Goal: Transaction & Acquisition: Subscribe to service/newsletter

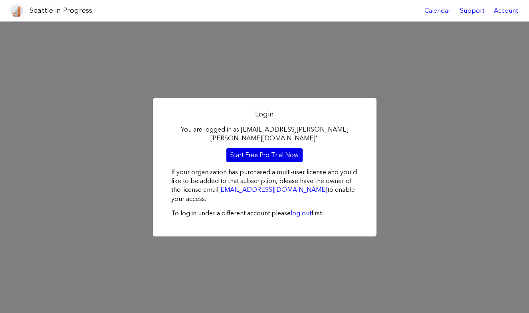
click at [273, 150] on link "Start Free Pro Trial Now" at bounding box center [264, 155] width 76 height 14
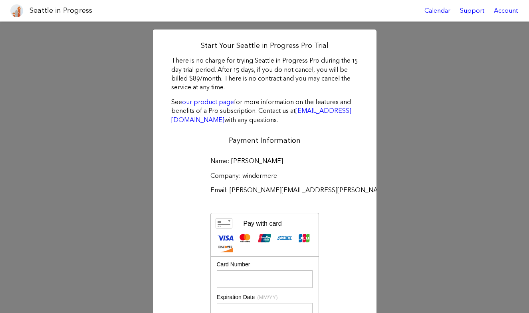
drag, startPoint x: 415, startPoint y: 87, endPoint x: 397, endPoint y: 146, distance: 62.1
click at [397, 146] on div "Start Your Seattle in Progress Pro Trial There is no charge for trying Seattle …" at bounding box center [264, 233] width 529 height 423
click at [500, 10] on div "Account" at bounding box center [506, 11] width 34 height 22
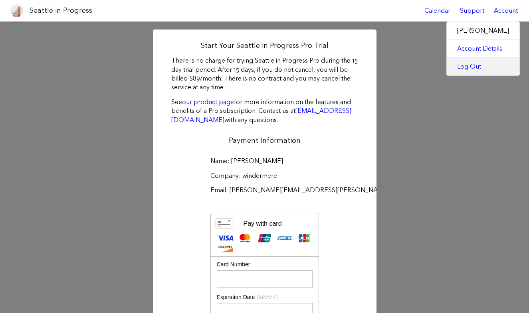
click at [466, 63] on link "Log Out" at bounding box center [483, 67] width 73 height 18
